Goal: Task Accomplishment & Management: Complete application form

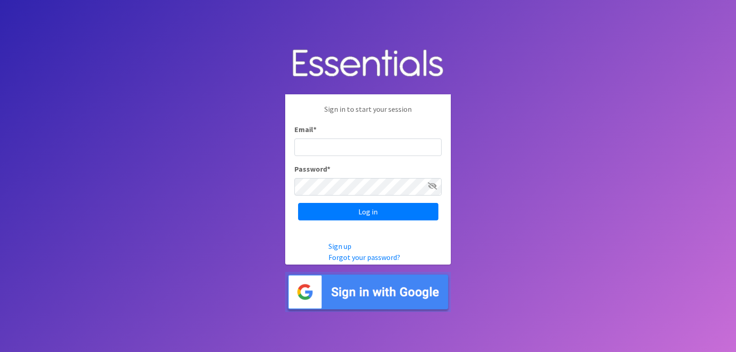
click at [315, 150] on input "Email *" at bounding box center [367, 146] width 147 height 17
click at [313, 147] on input "Email *" at bounding box center [367, 146] width 147 height 17
type input "C"
click at [417, 144] on input "[EMAIL_ADDRESS]" at bounding box center [367, 146] width 147 height 17
type input "[EMAIL_ADDRESS][DOMAIN_NAME]"
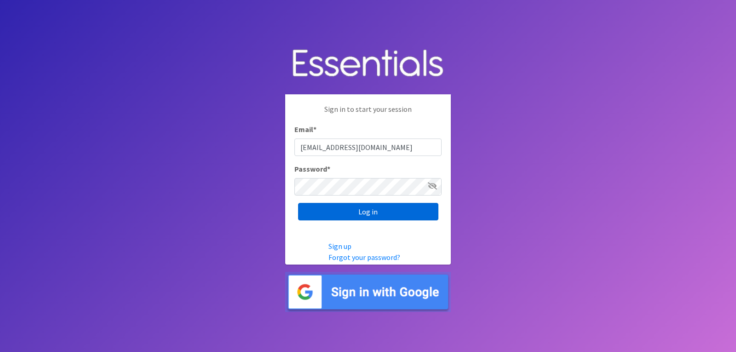
click at [370, 213] on input "Log in" at bounding box center [368, 211] width 140 height 17
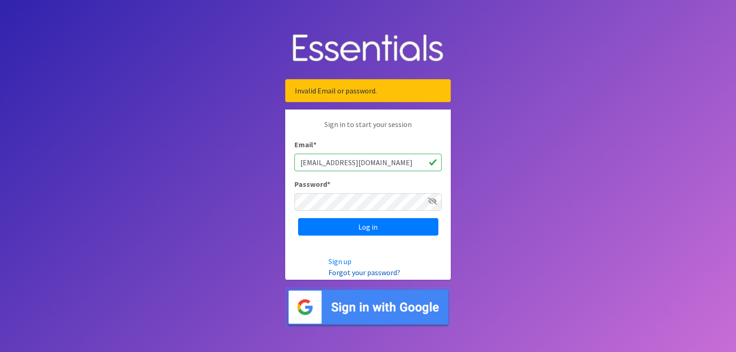
click at [351, 271] on link "Forgot your password?" at bounding box center [365, 272] width 72 height 9
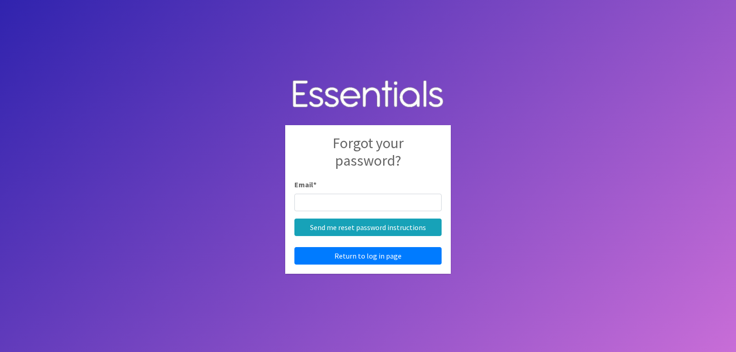
click at [308, 202] on input "Email *" at bounding box center [367, 202] width 147 height 17
type input "[EMAIL_ADDRESS][DOMAIN_NAME]"
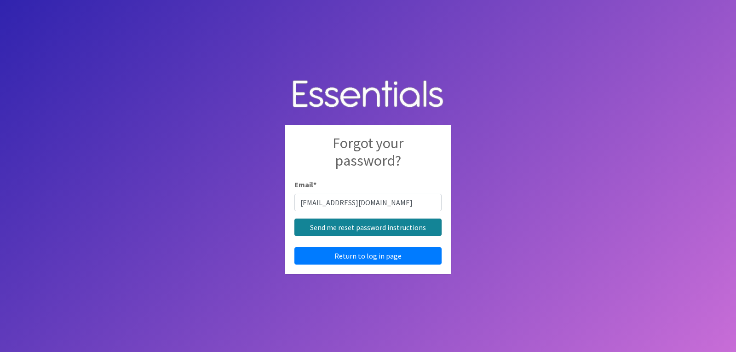
click at [358, 230] on input "Send me reset password instructions" at bounding box center [367, 227] width 147 height 17
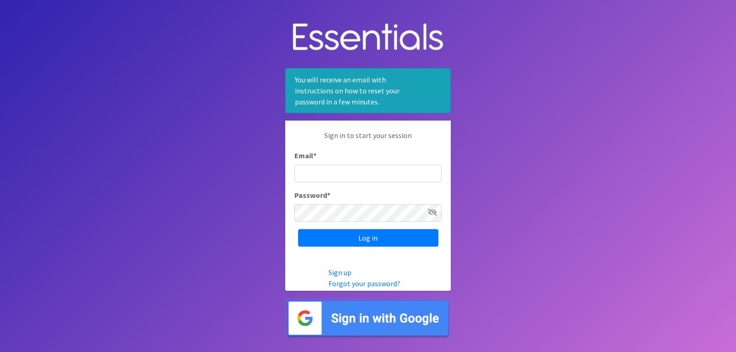
click at [306, 170] on input "Email *" at bounding box center [367, 173] width 147 height 17
type input "[EMAIL_ADDRESS][DOMAIN_NAME]"
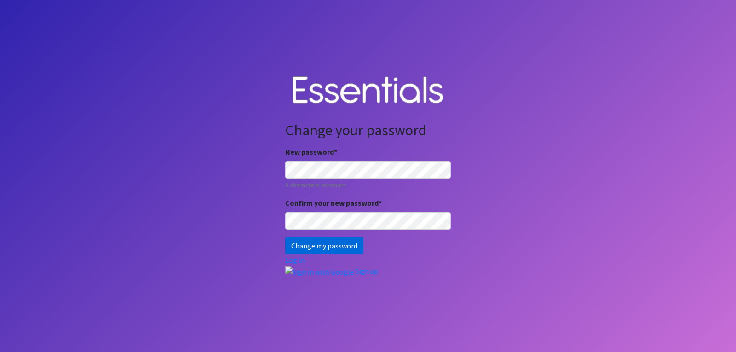
click at [324, 245] on input "Change my password" at bounding box center [324, 245] width 78 height 17
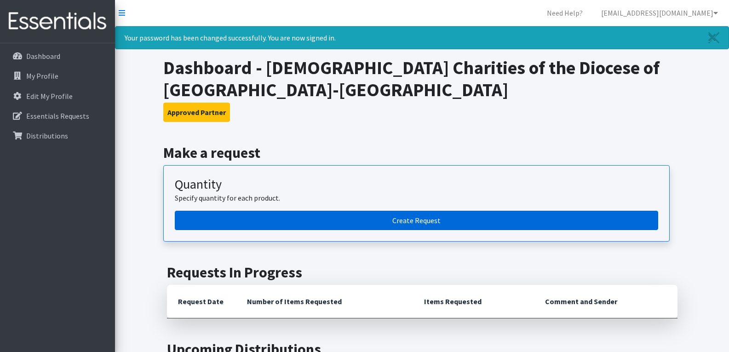
click at [419, 219] on link "Create Request" at bounding box center [417, 220] width 484 height 19
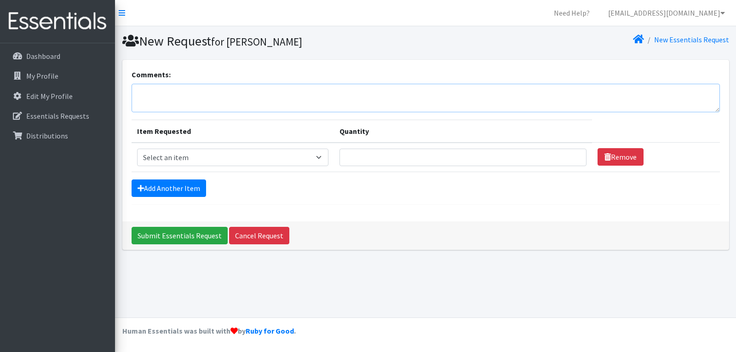
click at [143, 86] on textarea "Comments:" at bounding box center [426, 98] width 588 height 29
click at [322, 159] on select "Select an item Kids (Newborn) Kids (Size 1) Kids (Size 2) Kids (Size 3) Kids (S…" at bounding box center [232, 157] width 191 height 17
select select "11351"
click at [137, 149] on select "Select an item Kids (Newborn) Kids (Size 1) Kids (Size 2) Kids (Size 3) Kids (S…" at bounding box center [232, 157] width 191 height 17
click at [349, 156] on input "Quantity" at bounding box center [463, 157] width 247 height 17
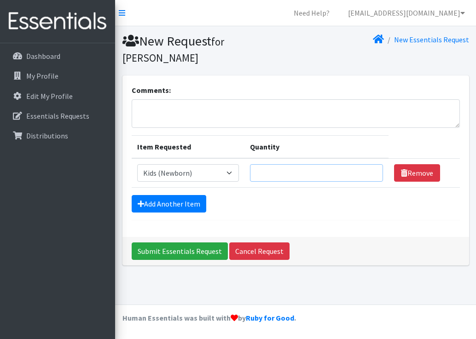
click at [300, 169] on input "Quantity" at bounding box center [316, 172] width 133 height 17
click at [298, 171] on input "Quantity" at bounding box center [316, 172] width 133 height 17
type input "600"
click at [187, 205] on link "Add Another Item" at bounding box center [169, 203] width 75 height 17
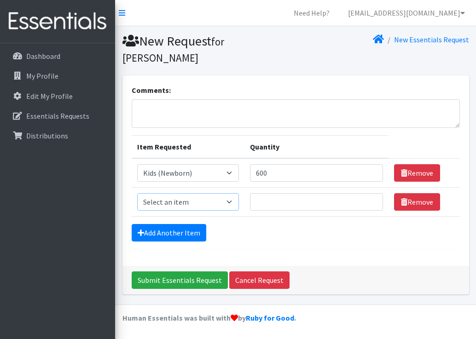
click at [230, 199] on select "Select an item Kids (Newborn) Kids (Size 1) Kids (Size 2) Kids (Size 3) Kids (S…" at bounding box center [188, 201] width 102 height 17
select select "11349"
click at [137, 193] on select "Select an item Kids (Newborn) Kids (Size 1) Kids (Size 2) Kids (Size 3) Kids (S…" at bounding box center [188, 201] width 102 height 17
click at [275, 204] on input "Quantity" at bounding box center [316, 201] width 133 height 17
type input "3800"
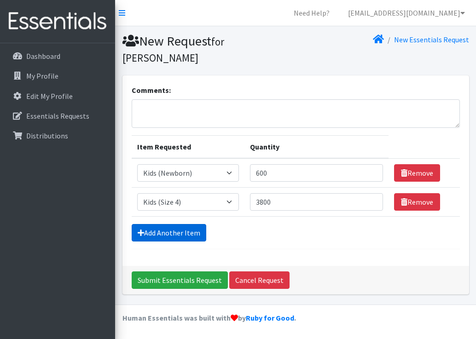
click at [185, 232] on link "Add Another Item" at bounding box center [169, 232] width 75 height 17
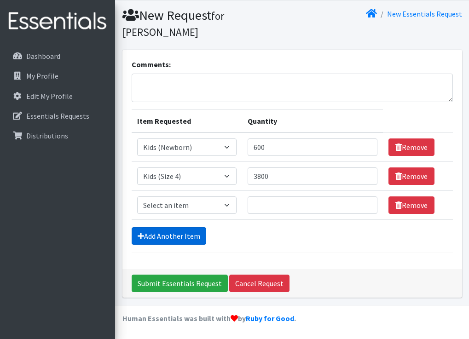
scroll to position [26, 0]
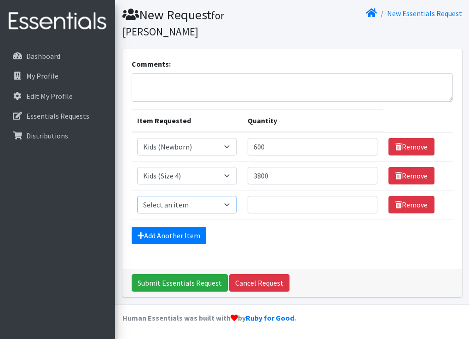
click at [225, 206] on select "Select an item Kids (Newborn) Kids (Size 1) Kids (Size 2) Kids (Size 3) Kids (S…" at bounding box center [186, 204] width 99 height 17
select select "11322"
click at [137, 196] on select "Select an item Kids (Newborn) Kids (Size 1) Kids (Size 2) Kids (Size 3) Kids (S…" at bounding box center [186, 204] width 99 height 17
click at [277, 200] on input "Quantity" at bounding box center [313, 204] width 130 height 17
type input "4200"
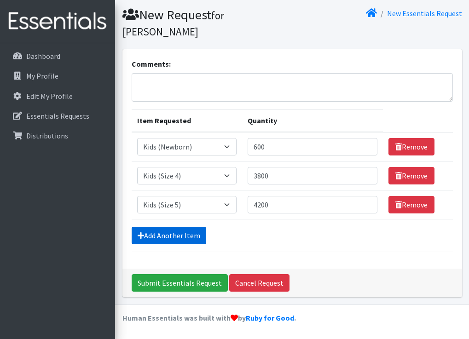
click at [170, 239] on link "Add Another Item" at bounding box center [169, 235] width 75 height 17
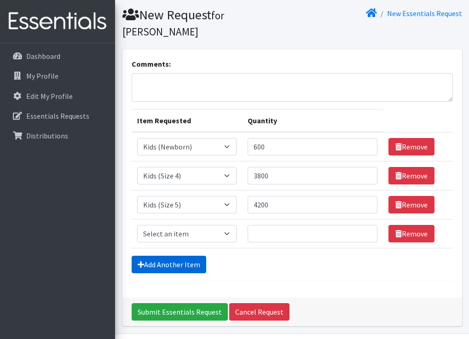
scroll to position [55, 0]
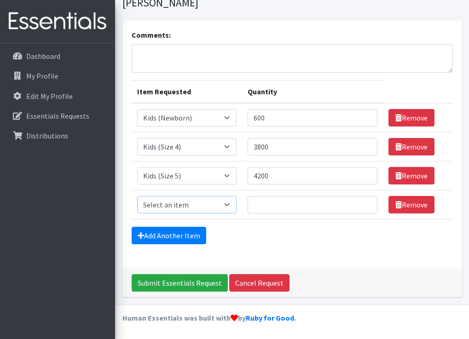
click at [234, 206] on select "Select an item Kids (Newborn) Kids (Size 1) Kids (Size 2) Kids (Size 3) Kids (S…" at bounding box center [186, 204] width 99 height 17
select select "11346"
click at [137, 196] on select "Select an item Kids (Newborn) Kids (Size 1) Kids (Size 2) Kids (Size 3) Kids (S…" at bounding box center [186, 204] width 99 height 17
click at [263, 208] on input "Quantity" at bounding box center [313, 204] width 130 height 17
type input "6400"
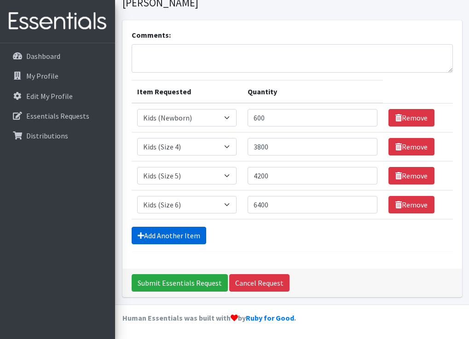
click at [186, 238] on link "Add Another Item" at bounding box center [169, 235] width 75 height 17
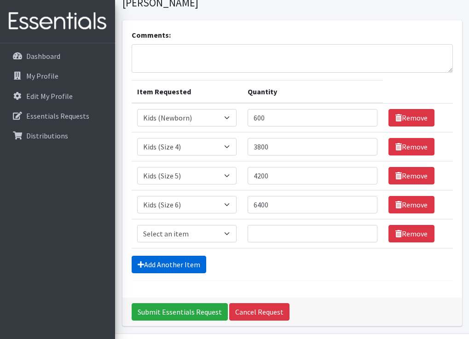
scroll to position [84, 0]
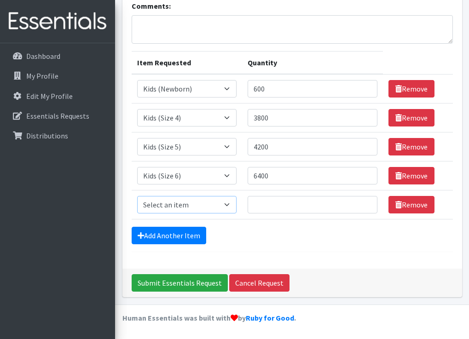
click at [227, 204] on select "Select an item Kids (Newborn) Kids (Size 1) Kids (Size 2) Kids (Size 3) Kids (S…" at bounding box center [186, 204] width 99 height 17
select select "14461"
click at [137, 196] on select "Select an item Kids (Newborn) Kids (Size 1) Kids (Size 2) Kids (Size 3) Kids (S…" at bounding box center [186, 204] width 99 height 17
click at [272, 204] on input "Quantity" at bounding box center [313, 204] width 130 height 17
type input "6000"
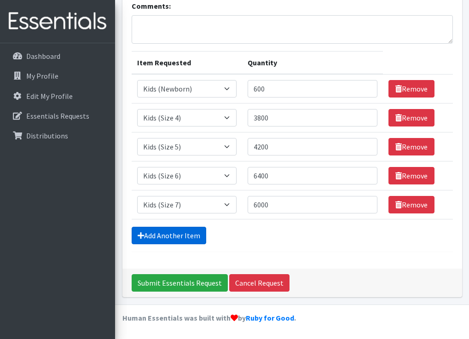
click at [189, 240] on link "Add Another Item" at bounding box center [169, 235] width 75 height 17
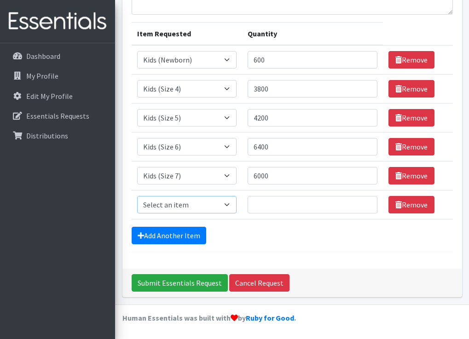
click at [232, 210] on select "Select an item Kids (Newborn) Kids (Size 1) Kids (Size 2) Kids (Size 3) Kids (S…" at bounding box center [186, 204] width 99 height 17
select select "11340"
click at [137, 196] on select "Select an item Kids (Newborn) Kids (Size 1) Kids (Size 2) Kids (Size 3) Kids (S…" at bounding box center [186, 204] width 99 height 17
click at [282, 205] on input "Quantity" at bounding box center [313, 204] width 130 height 17
type input "3120"
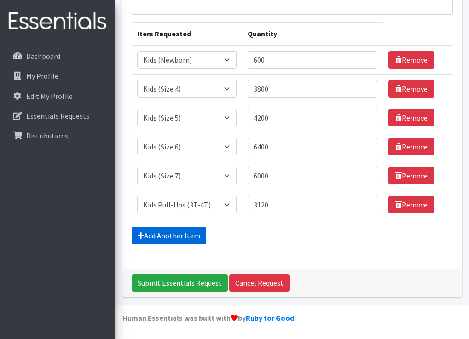
click at [180, 233] on link "Add Another Item" at bounding box center [169, 235] width 75 height 17
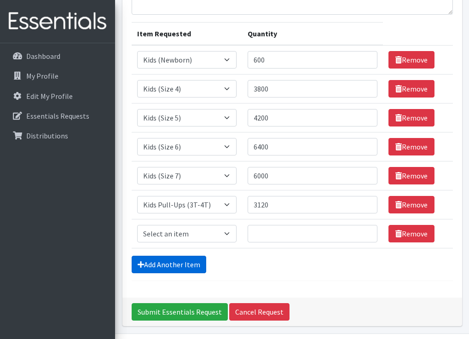
scroll to position [142, 0]
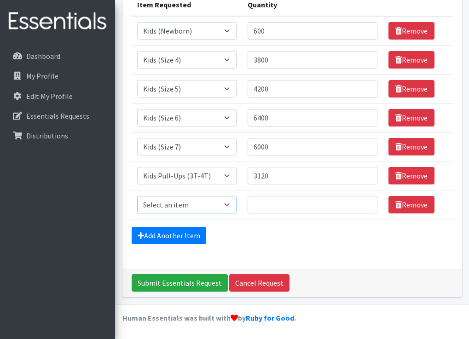
click at [228, 201] on select "Select an item Kids (Newborn) Kids (Size 1) Kids (Size 2) Kids (Size 3) Kids (S…" at bounding box center [186, 204] width 99 height 17
select select "11347"
click at [137, 196] on select "Select an item Kids (Newborn) Kids (Size 1) Kids (Size 2) Kids (Size 3) Kids (S…" at bounding box center [186, 204] width 99 height 17
click at [272, 204] on input "Quantity" at bounding box center [313, 204] width 130 height 17
type input "1"
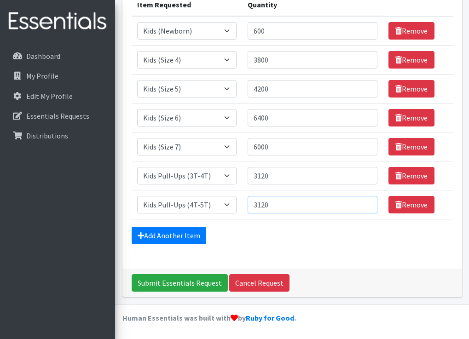
type input "3120"
drag, startPoint x: 276, startPoint y: 174, endPoint x: 219, endPoint y: 160, distance: 57.8
click at [219, 160] on tbody "Item Requested Select an item Kids (Newborn) Kids (Size 1) Kids (Size 2) Kids (…" at bounding box center [292, 117] width 321 height 203
type input "840"
click at [338, 244] on div "Add Another Item" at bounding box center [292, 235] width 321 height 17
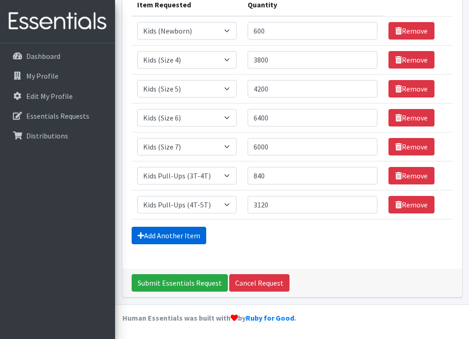
click at [191, 237] on link "Add Another Item" at bounding box center [169, 235] width 75 height 17
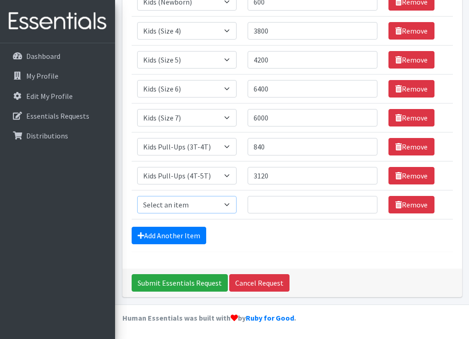
click at [230, 203] on select "Select an item Kids (Newborn) Kids (Size 1) Kids (Size 2) Kids (Size 3) Kids (S…" at bounding box center [186, 204] width 99 height 17
select select "11343"
click at [137, 196] on select "Select an item Kids (Newborn) Kids (Size 1) Kids (Size 2) Kids (Size 3) Kids (S…" at bounding box center [186, 204] width 99 height 17
click at [274, 208] on input "Quantity" at bounding box center [313, 204] width 130 height 17
type input "19200"
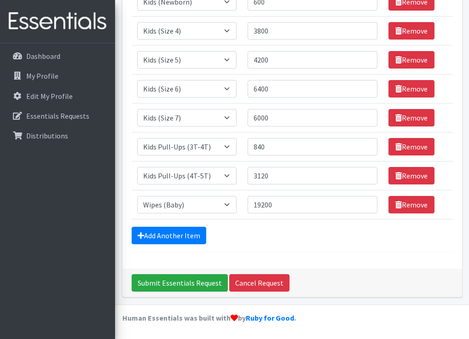
click at [322, 253] on div "Comments: Item Requested Quantity Item Requested Select an item Kids (Newborn) …" at bounding box center [292, 86] width 340 height 364
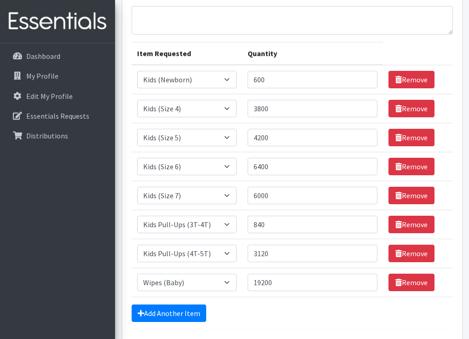
scroll to position [138, 0]
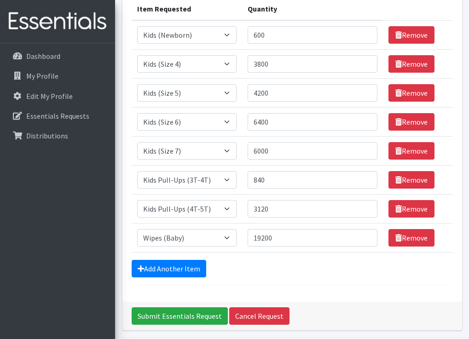
click at [345, 292] on div "Comments: Item Requested Quantity Item Requested Select an item Kids (Newborn) …" at bounding box center [292, 119] width 340 height 364
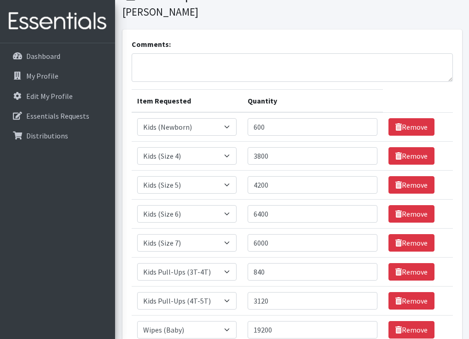
scroll to position [0, 0]
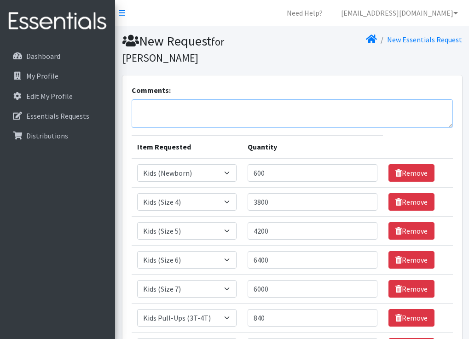
click at [150, 105] on textarea "Comments:" at bounding box center [292, 113] width 321 height 29
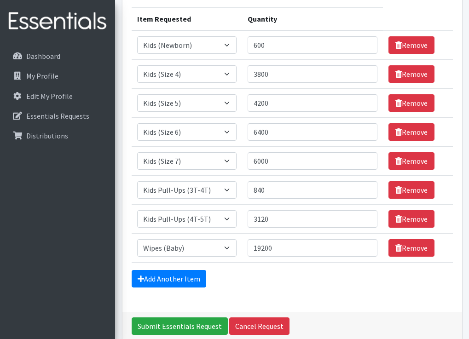
scroll to position [171, 0]
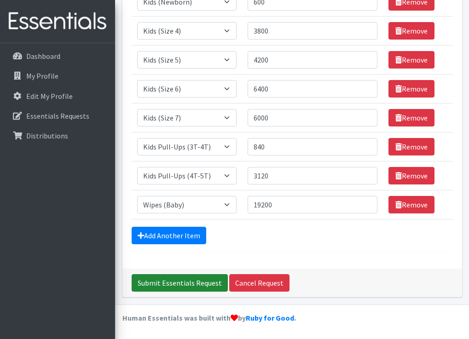
type textarea "4th Quarter Diaper Order"
click at [180, 278] on input "Submit Essentials Request" at bounding box center [180, 282] width 96 height 17
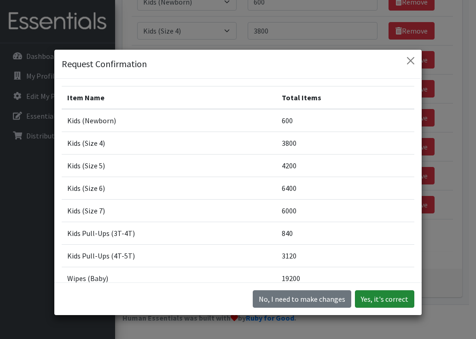
click at [384, 300] on button "Yes, it's correct" at bounding box center [384, 298] width 59 height 17
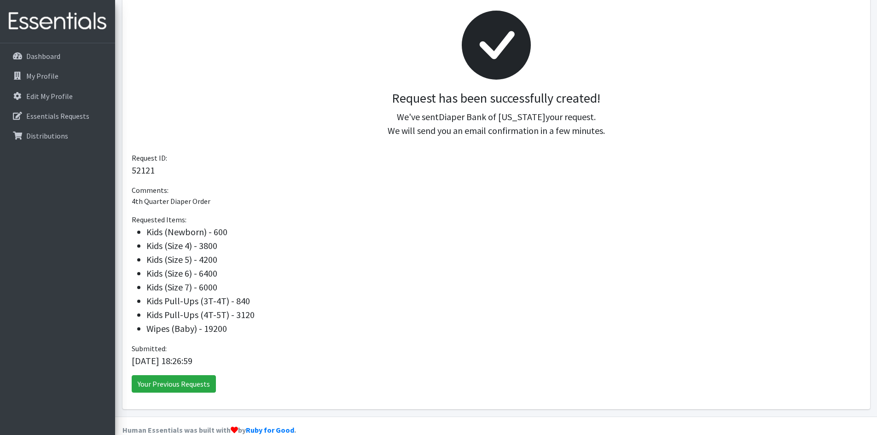
scroll to position [98, 0]
